Goal: Communication & Community: Answer question/provide support

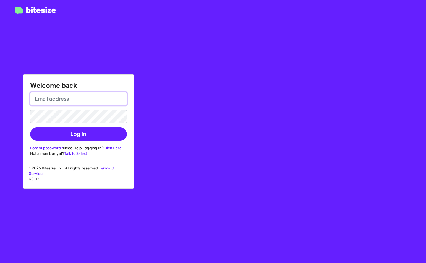
click at [83, 96] on input "email" at bounding box center [78, 98] width 97 height 13
type input "[EMAIL_ADDRESS][DOMAIN_NAME]"
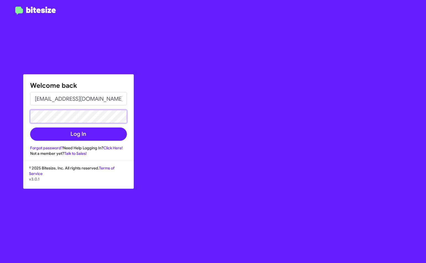
click at [30, 128] on button "Log In" at bounding box center [78, 134] width 97 height 13
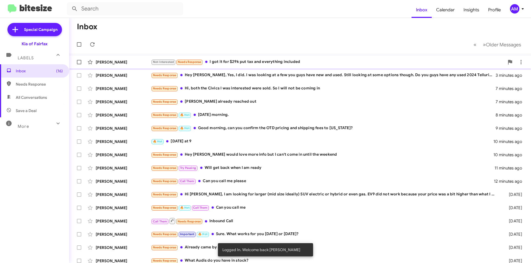
click at [244, 66] on div "[PERSON_NAME] Not-Interested Needs Response I got it for $29k put tax and every…" at bounding box center [300, 62] width 453 height 11
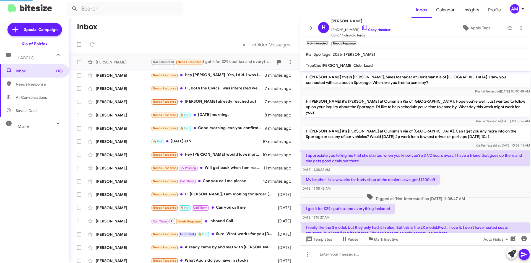
scroll to position [18, 0]
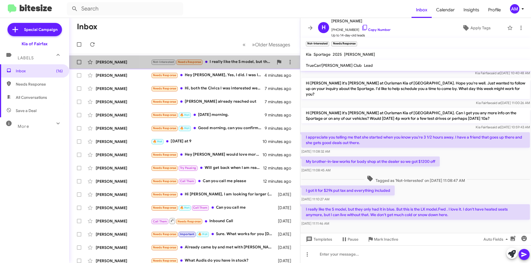
click at [241, 64] on div "Not-Interested Needs Response I really like the S model, but they only had it i…" at bounding box center [212, 62] width 122 height 6
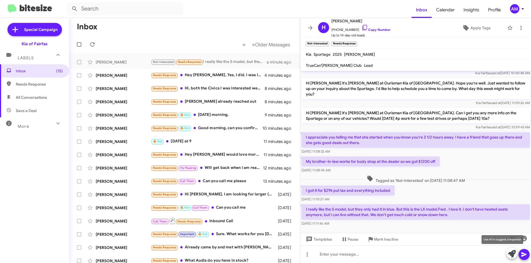
click at [426, 254] on icon at bounding box center [512, 255] width 8 height 8
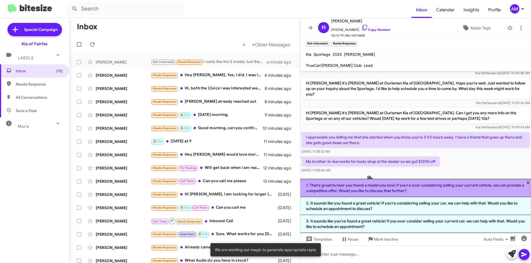
click at [419, 192] on li "1. That's great to hear you found a model you love! If you're ever considering …" at bounding box center [415, 188] width 231 height 18
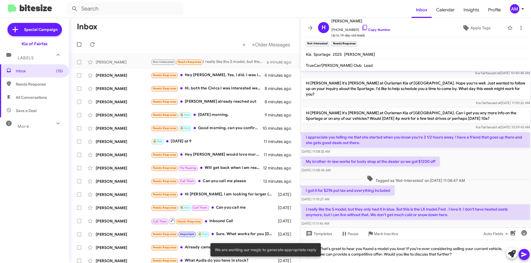
click at [426, 259] on span at bounding box center [524, 254] width 7 height 11
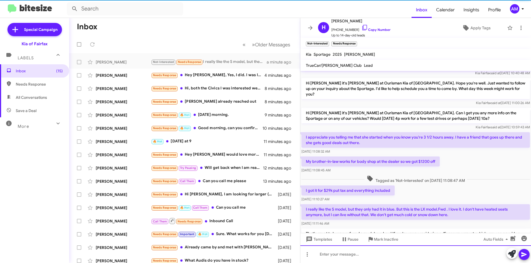
scroll to position [44, 0]
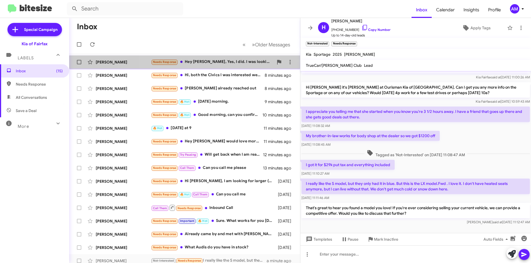
click at [192, 64] on div "Needs Response Hey [PERSON_NAME], Yes, I did. I was looking at a few you guys h…" at bounding box center [212, 62] width 122 height 6
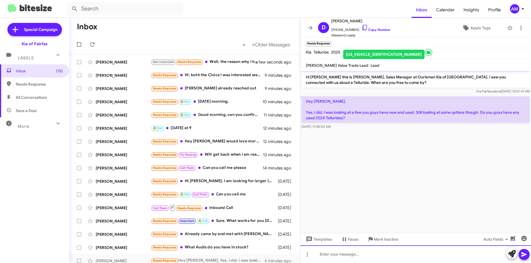
click at [414, 256] on div at bounding box center [415, 255] width 231 height 18
click at [426, 256] on icon at bounding box center [523, 255] width 5 height 5
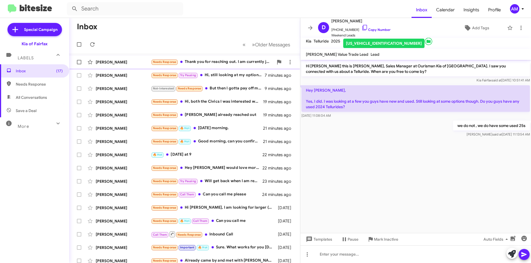
click at [229, 64] on div "Needs Response Thank you for reaching out. I am currently just looking around c…" at bounding box center [212, 62] width 122 height 6
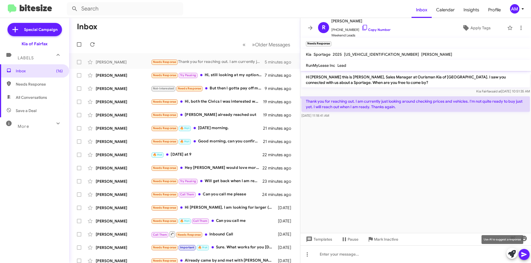
click at [426, 255] on icon at bounding box center [512, 255] width 8 height 8
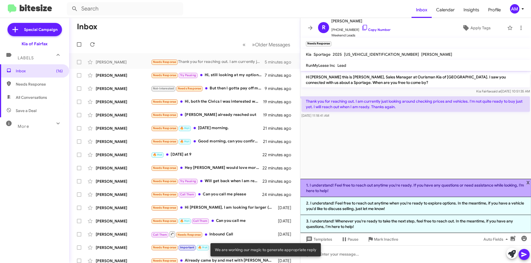
click at [414, 184] on li "1. I understand! Feel free to reach out anytime you're ready. If you have any q…" at bounding box center [415, 188] width 231 height 18
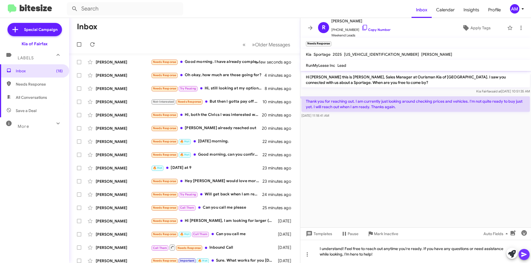
click at [426, 260] on span at bounding box center [524, 254] width 7 height 11
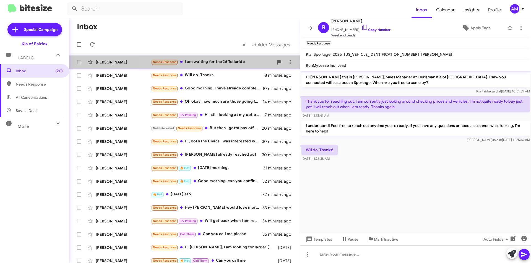
click at [249, 61] on div "Needs Response I am waiting for the 26 Telluride" at bounding box center [212, 62] width 122 height 6
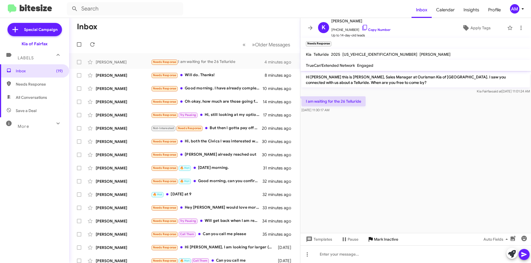
click at [384, 239] on span "Mark Inactive" at bounding box center [386, 240] width 24 height 10
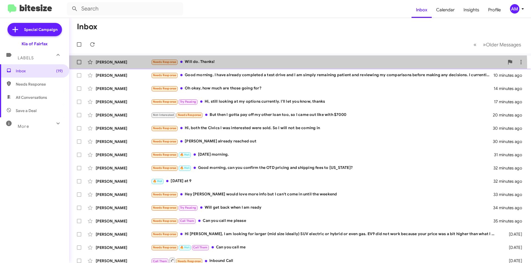
click at [257, 66] on div "[PERSON_NAME] Needs Response Will do. Thanks! 8 minutes ago" at bounding box center [300, 62] width 453 height 11
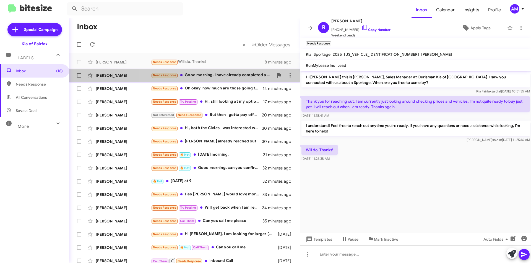
click at [192, 77] on div "Needs Response Good morning. I have already completed a test drive and I am sim…" at bounding box center [212, 75] width 122 height 6
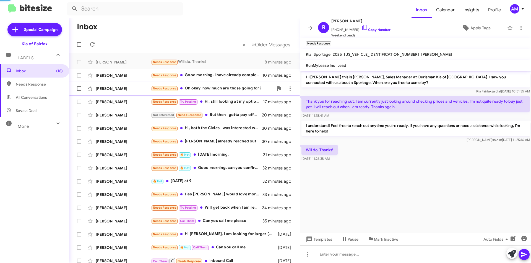
scroll to position [126, 0]
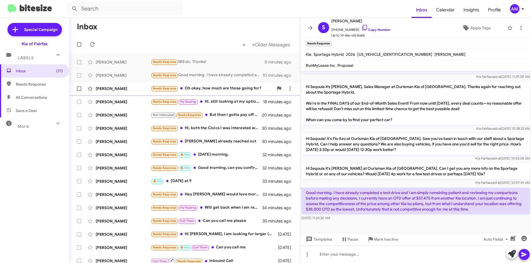
click at [238, 95] on span "[PERSON_NAME] Needs Response Oh okay, how much are those going for? 14 minutes …" at bounding box center [184, 88] width 231 height 13
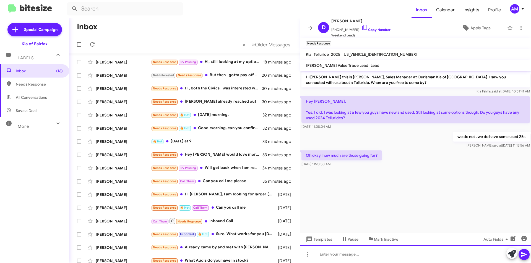
click at [374, 247] on div at bounding box center [415, 255] width 231 height 18
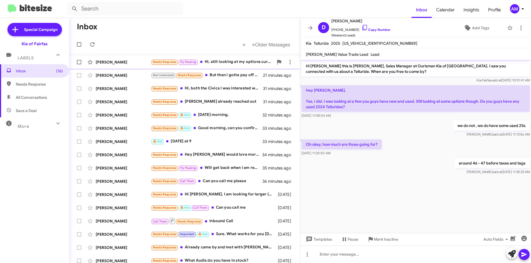
click at [220, 59] on div "Needs Response Try Pausing Hi, still looking at my options currently. I'll let …" at bounding box center [212, 62] width 122 height 6
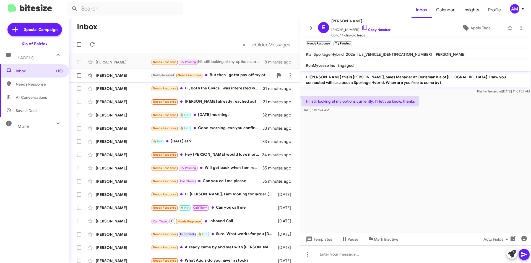
click at [231, 77] on div "Not-Interested Needs Response But then I gotta pay off my other loan too, so I …" at bounding box center [212, 75] width 122 height 6
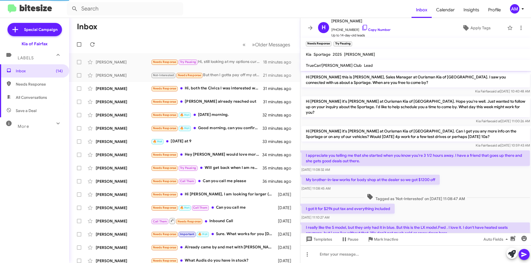
scroll to position [110, 0]
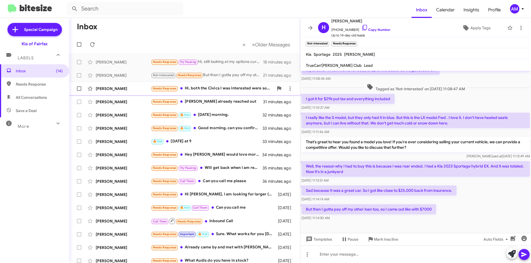
click at [206, 87] on div "Needs Response Hi, both the Civics I was interested were sold. So I will not be…" at bounding box center [212, 88] width 122 height 6
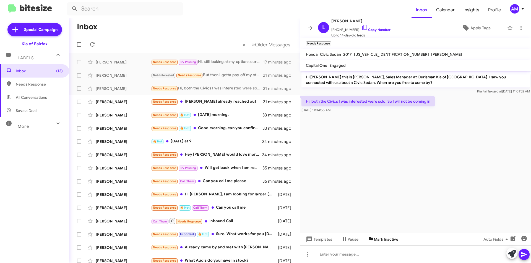
click at [379, 242] on span "Mark Inactive" at bounding box center [386, 240] width 24 height 10
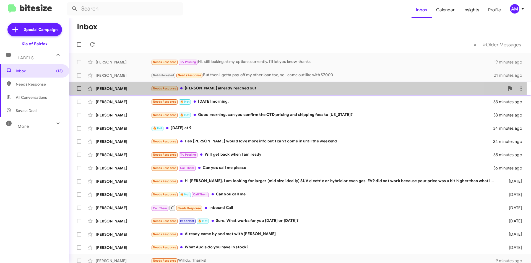
click at [259, 89] on div "Needs Response [PERSON_NAME] already reached out" at bounding box center [327, 88] width 353 height 6
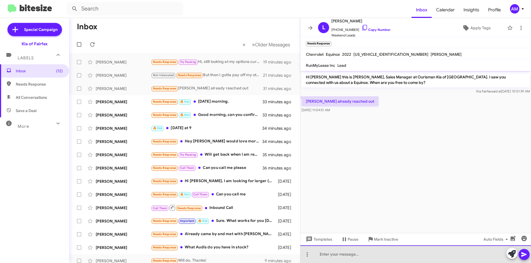
click at [383, 251] on div at bounding box center [415, 255] width 231 height 18
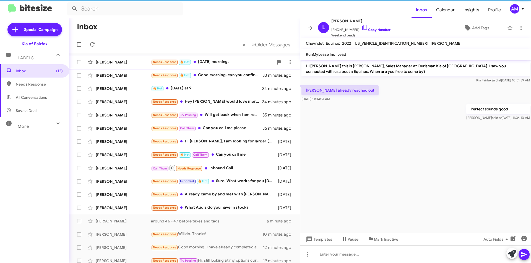
click at [237, 66] on div "[PERSON_NAME] Needs Response 🔥 Hot [DATE] morning. 33 minutes ago" at bounding box center [185, 62] width 222 height 11
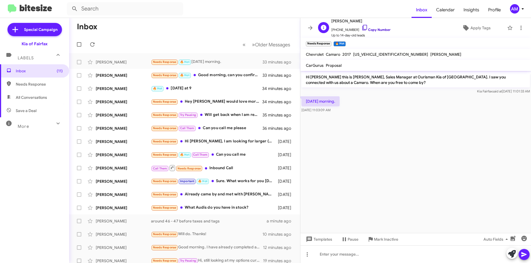
click at [370, 30] on link "Copy Number" at bounding box center [375, 30] width 29 height 4
click at [213, 74] on div "Needs Response 🔥 Hot Good morning, can you confirm the OTD pricing and shipping…" at bounding box center [212, 75] width 122 height 6
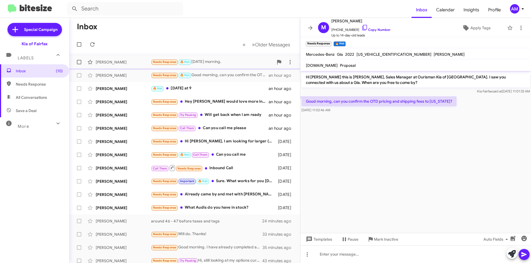
click at [215, 64] on div "Needs Response 🔥 Hot [DATE] morning." at bounding box center [212, 62] width 122 height 6
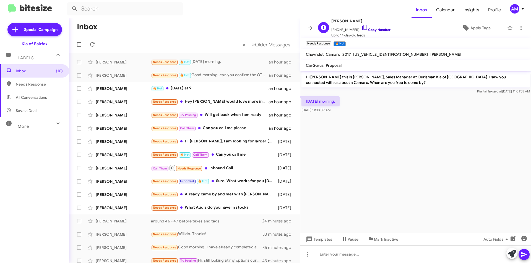
click at [371, 31] on link "Copy Number" at bounding box center [375, 30] width 29 height 4
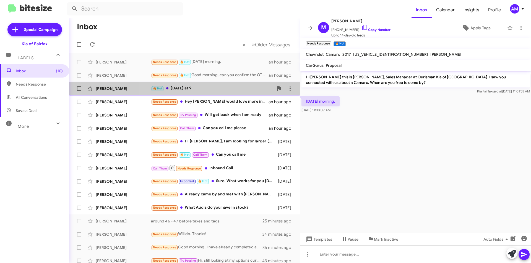
click at [187, 93] on div "[PERSON_NAME] 🔥 Hot [DATE] at 9 an hour ago" at bounding box center [185, 88] width 222 height 11
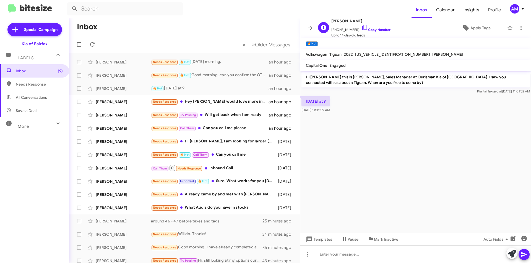
click at [365, 27] on span "[PHONE_NUMBER] Copy Number" at bounding box center [360, 28] width 59 height 8
click at [366, 31] on link "Copy Number" at bounding box center [375, 30] width 29 height 4
